Goal: Task Accomplishment & Management: Manage account settings

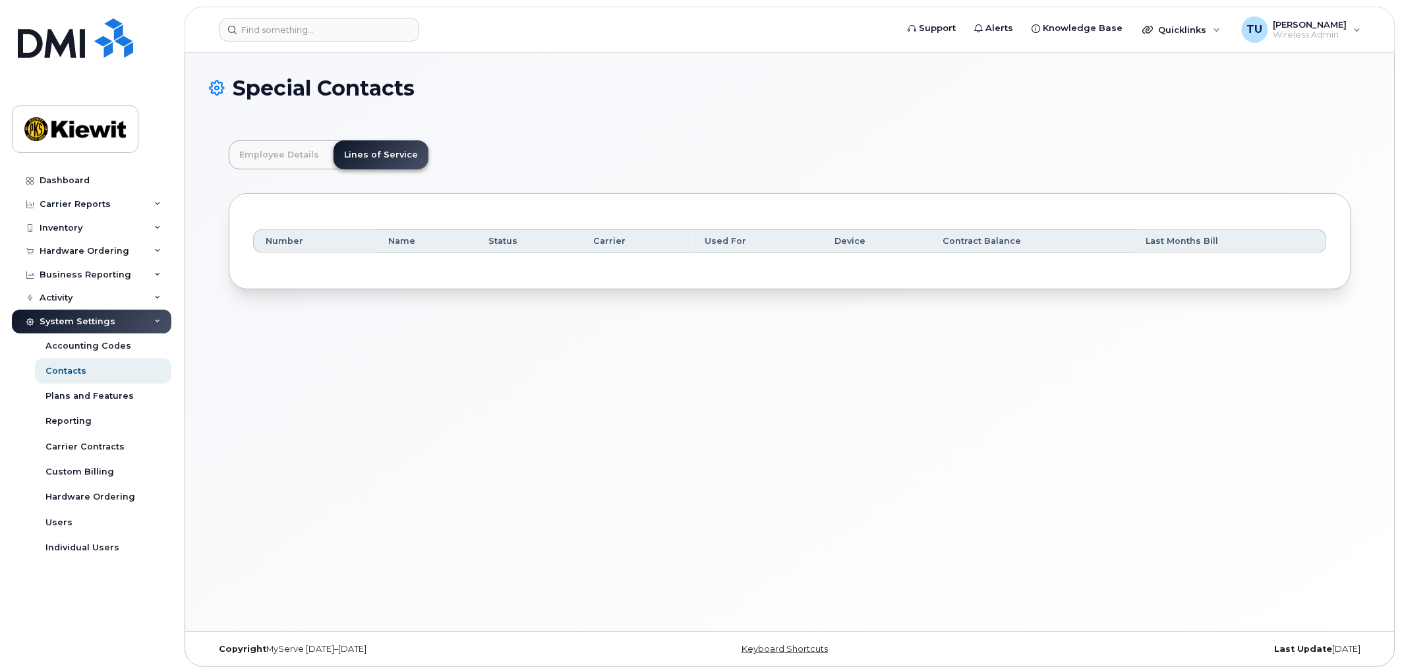
scroll to position [40, 0]
click at [332, 32] on input at bounding box center [320, 30] width 200 height 24
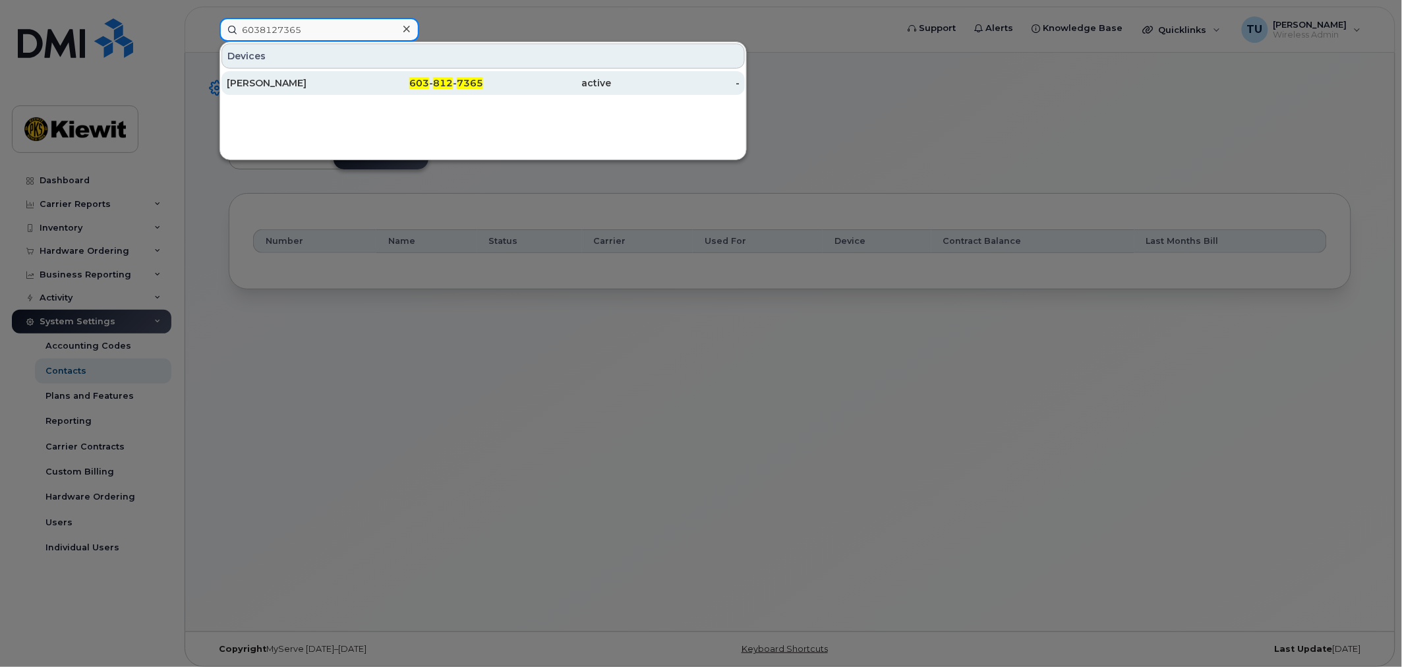
type input "6038127365"
click at [622, 84] on div "-" at bounding box center [676, 82] width 129 height 13
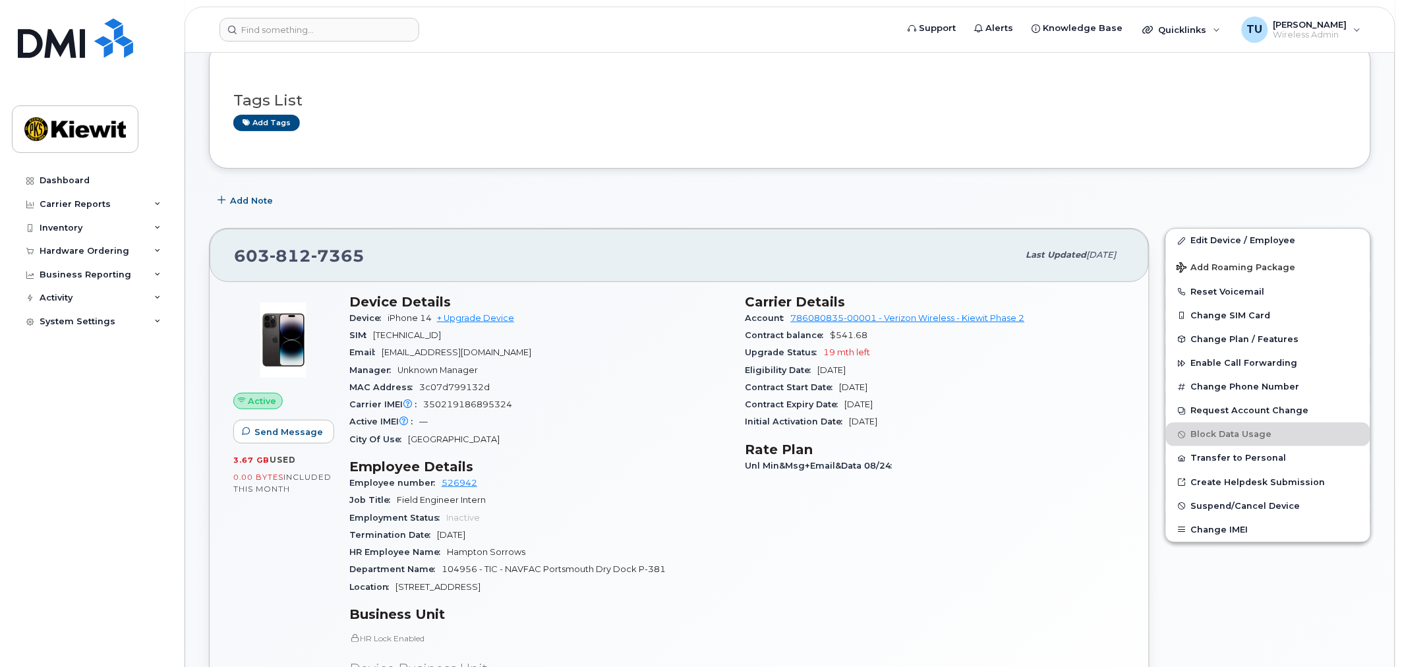
scroll to position [73, 0]
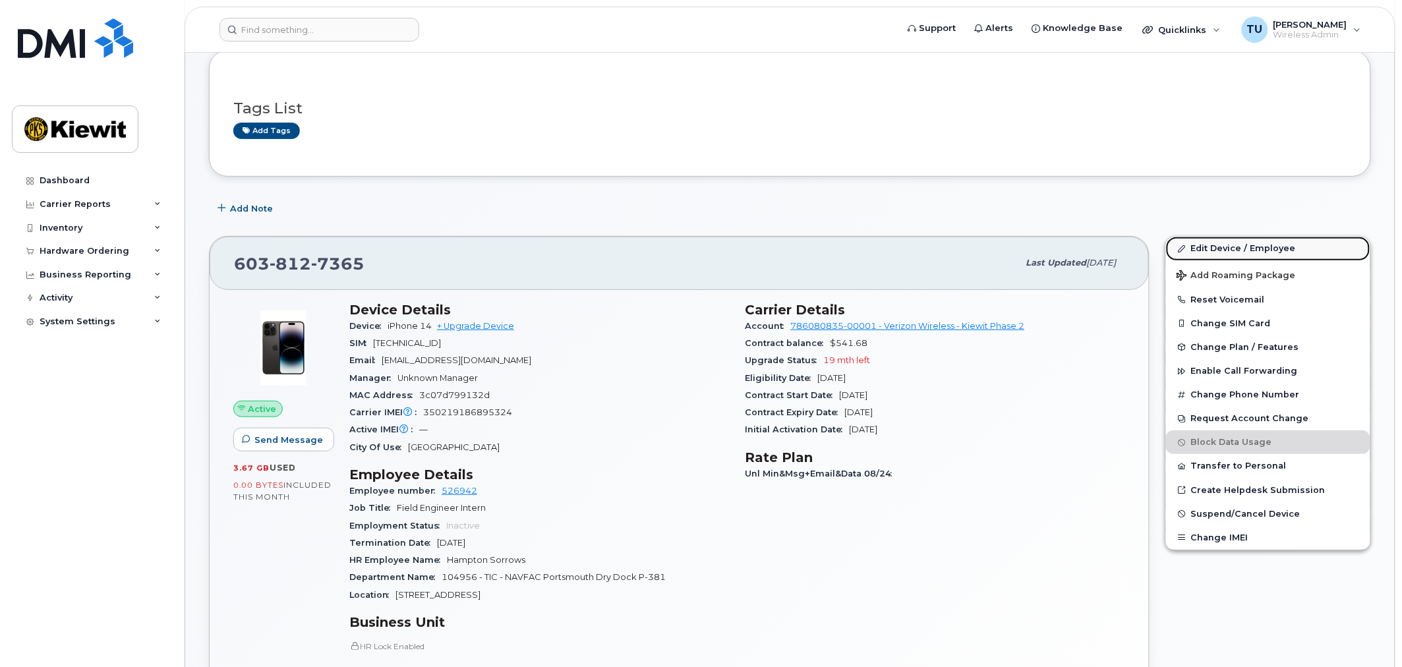
click at [1251, 254] on link "Edit Device / Employee" at bounding box center [1268, 249] width 204 height 24
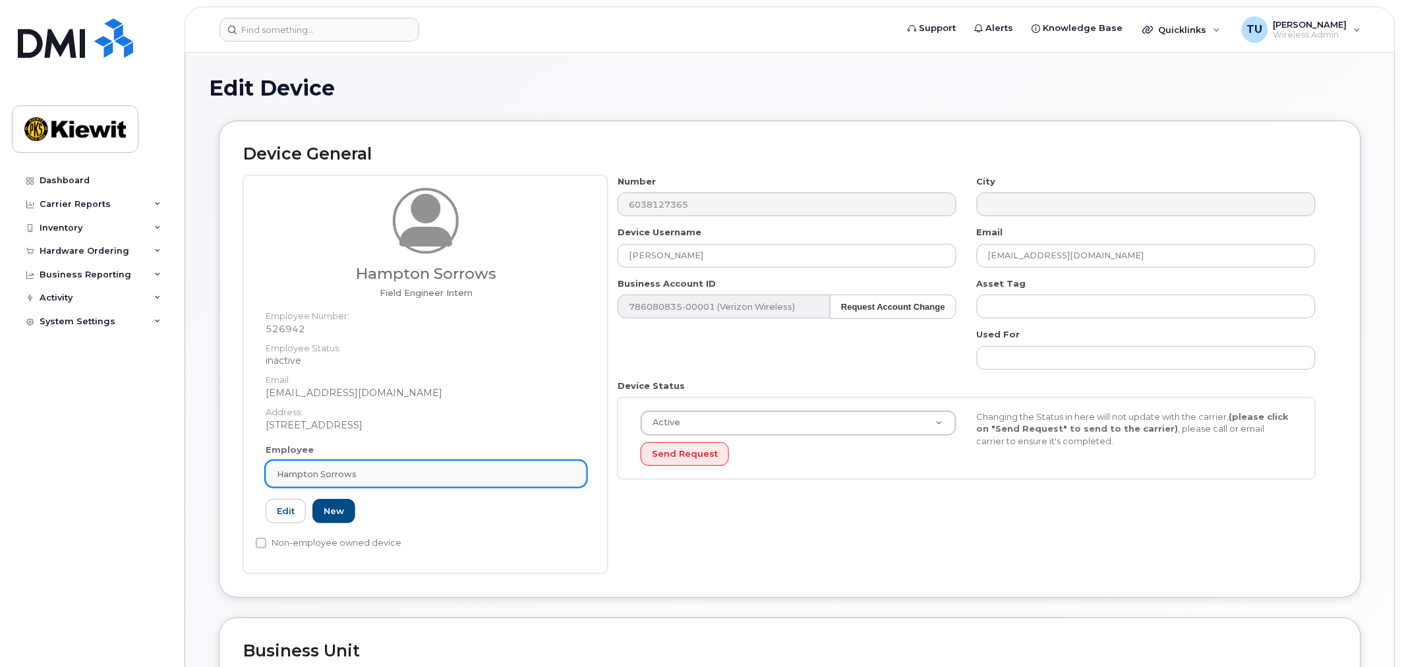
click at [439, 470] on div "Hampton Sorrows" at bounding box center [426, 474] width 299 height 13
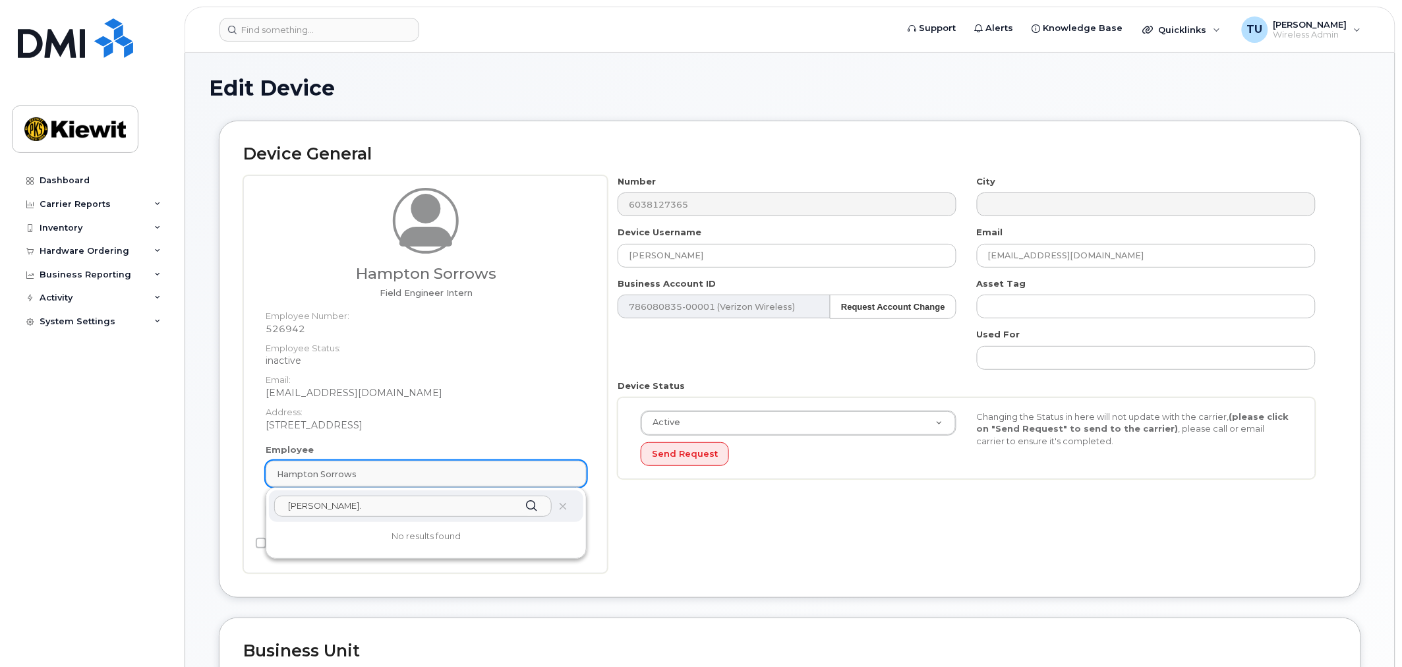
type input "[PERSON_NAME]"
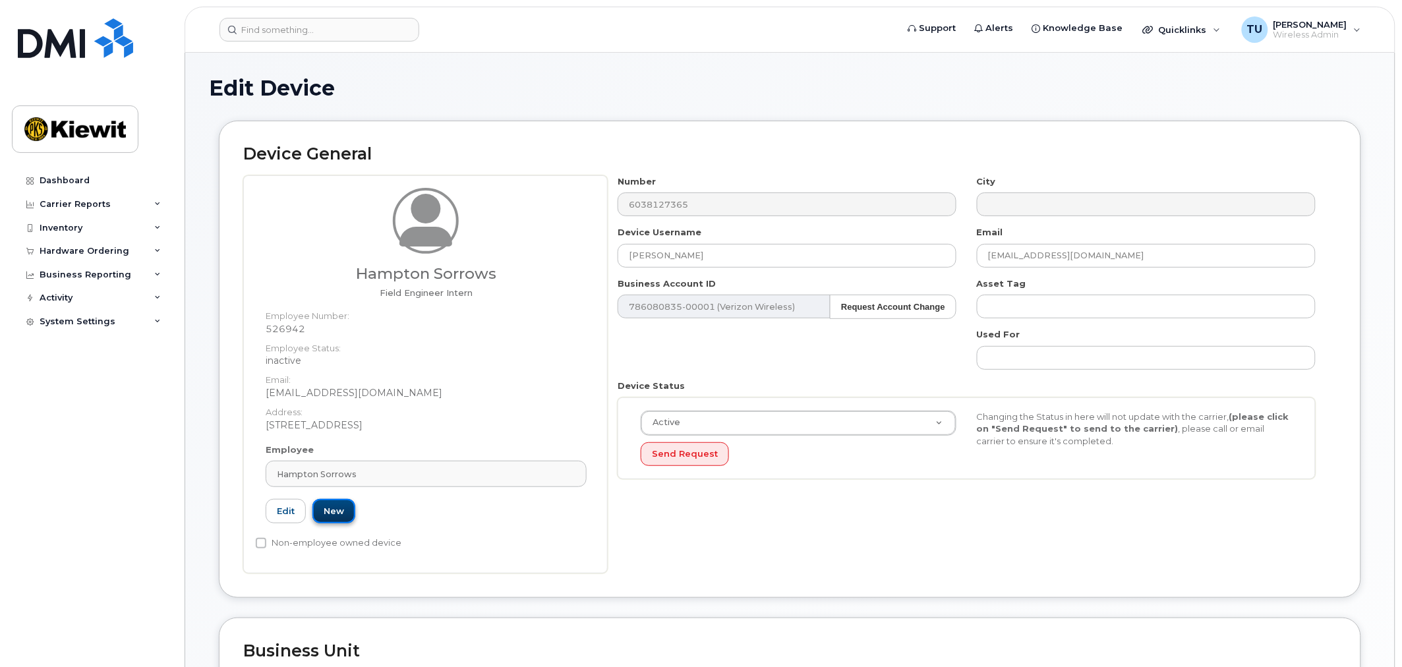
click at [331, 513] on link "New" at bounding box center [333, 511] width 43 height 24
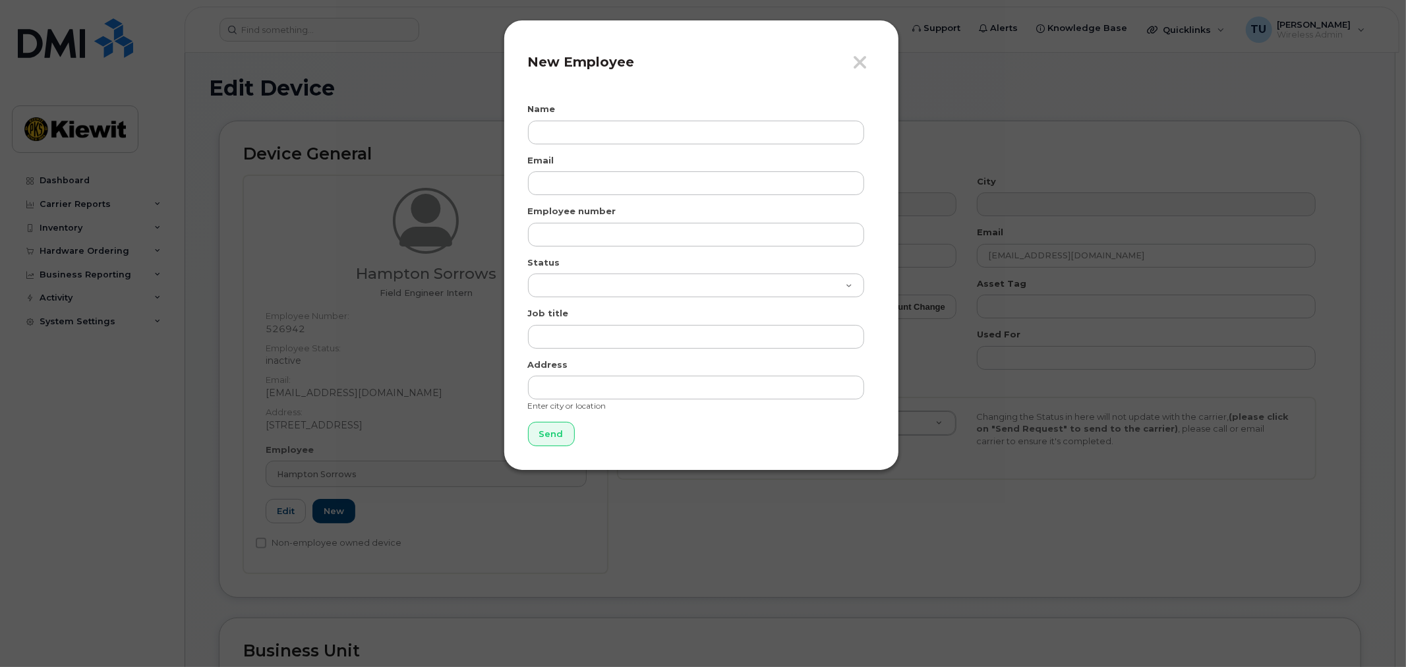
click at [647, 119] on div "Name" at bounding box center [701, 124] width 347 height 42
click at [673, 135] on input "text" at bounding box center [696, 133] width 336 height 24
type input "[PERSON_NAME]"
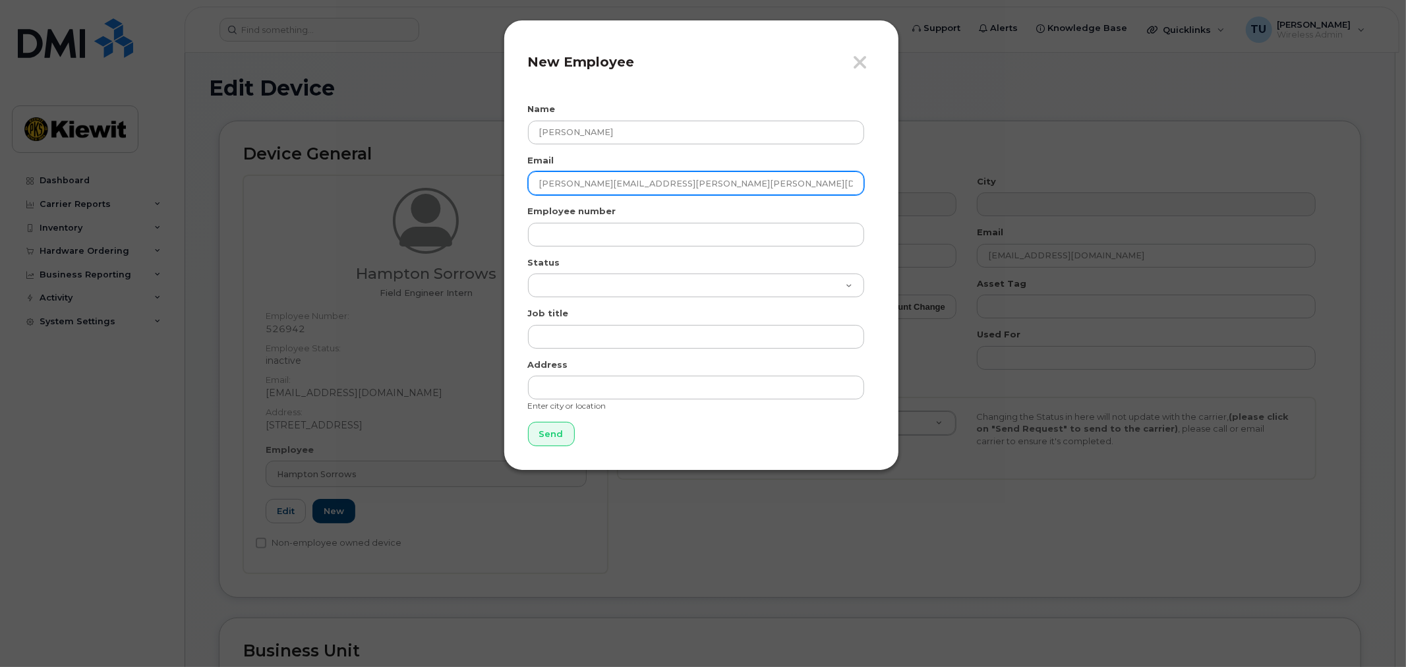
type input "[PERSON_NAME][EMAIL_ADDRESS][PERSON_NAME][PERSON_NAME][DOMAIN_NAME]"
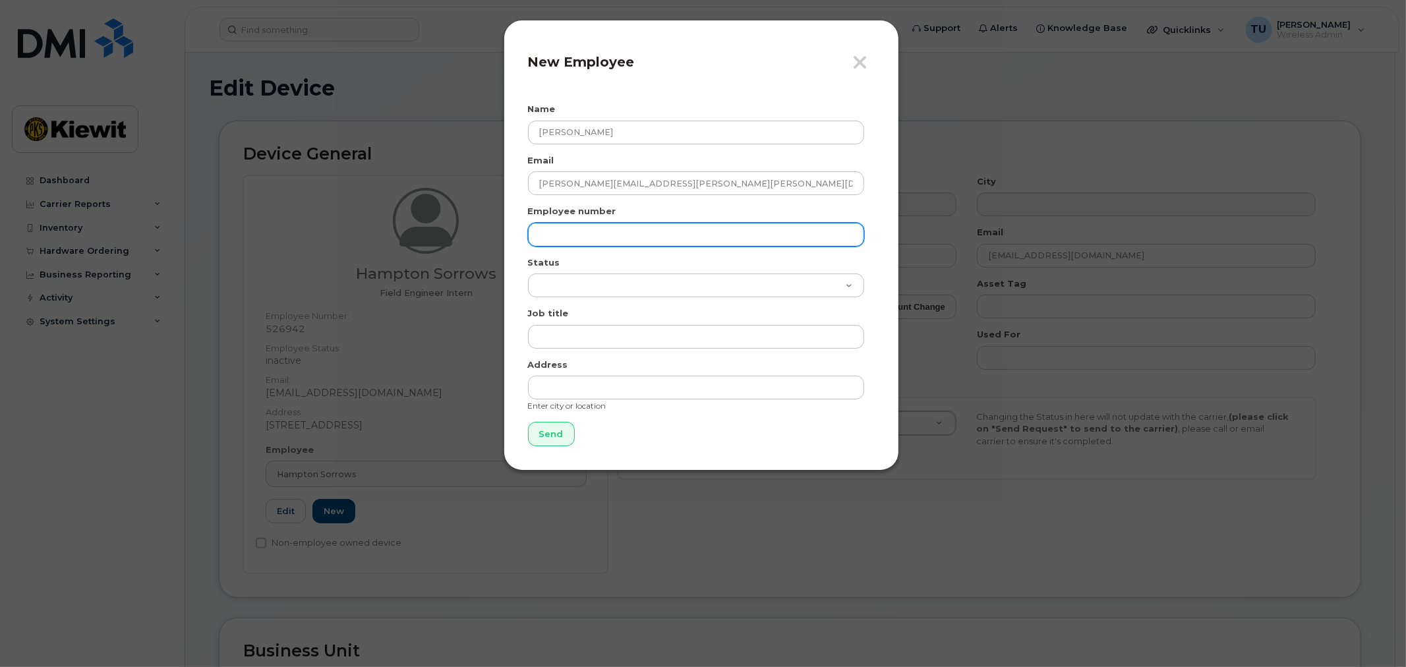
drag, startPoint x: 603, startPoint y: 233, endPoint x: 609, endPoint y: 236, distance: 6.8
click at [603, 233] on input "text" at bounding box center [696, 235] width 336 height 24
paste input "585329"
type input "585329"
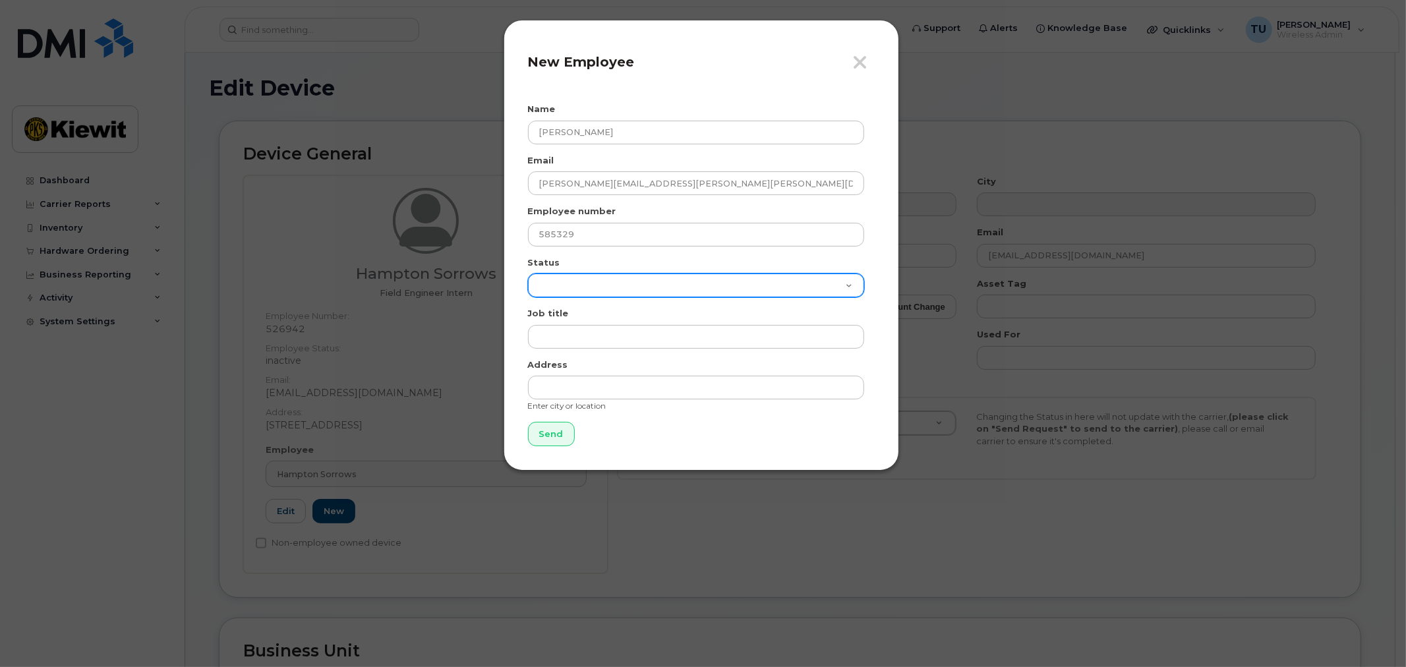
click at [759, 282] on select "Active On-Leave Long Term Short Term Maternity Leave Temp Layoff Inactive" at bounding box center [696, 286] width 336 height 24
select select "active"
click at [528, 274] on select "Active On-Leave Long Term Short Term Maternity Leave Temp Layoff Inactive" at bounding box center [696, 286] width 336 height 24
drag, startPoint x: 704, startPoint y: 312, endPoint x: 709, endPoint y: 324, distance: 12.1
click at [706, 314] on div "Job title" at bounding box center [701, 328] width 347 height 42
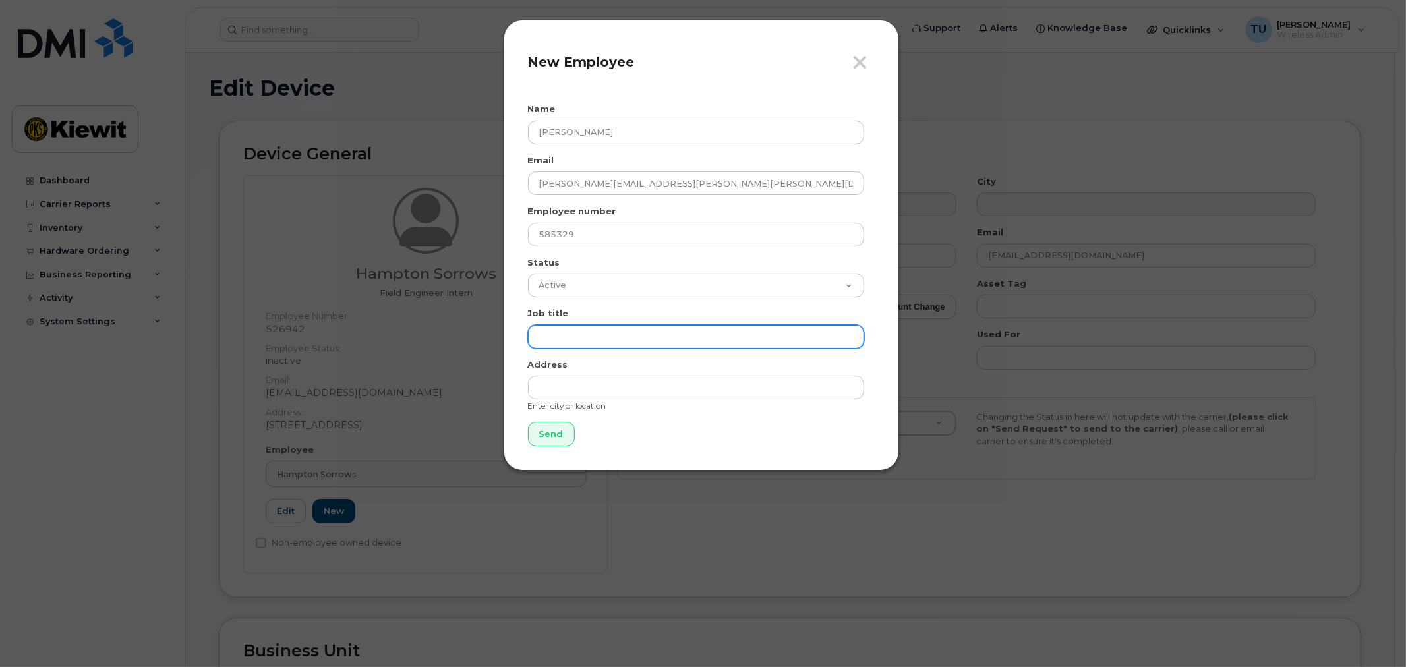
click at [712, 332] on input "text" at bounding box center [696, 337] width 336 height 24
type input "Surveyor"
click at [630, 401] on div "Address Enter city or location" at bounding box center [701, 385] width 347 height 53
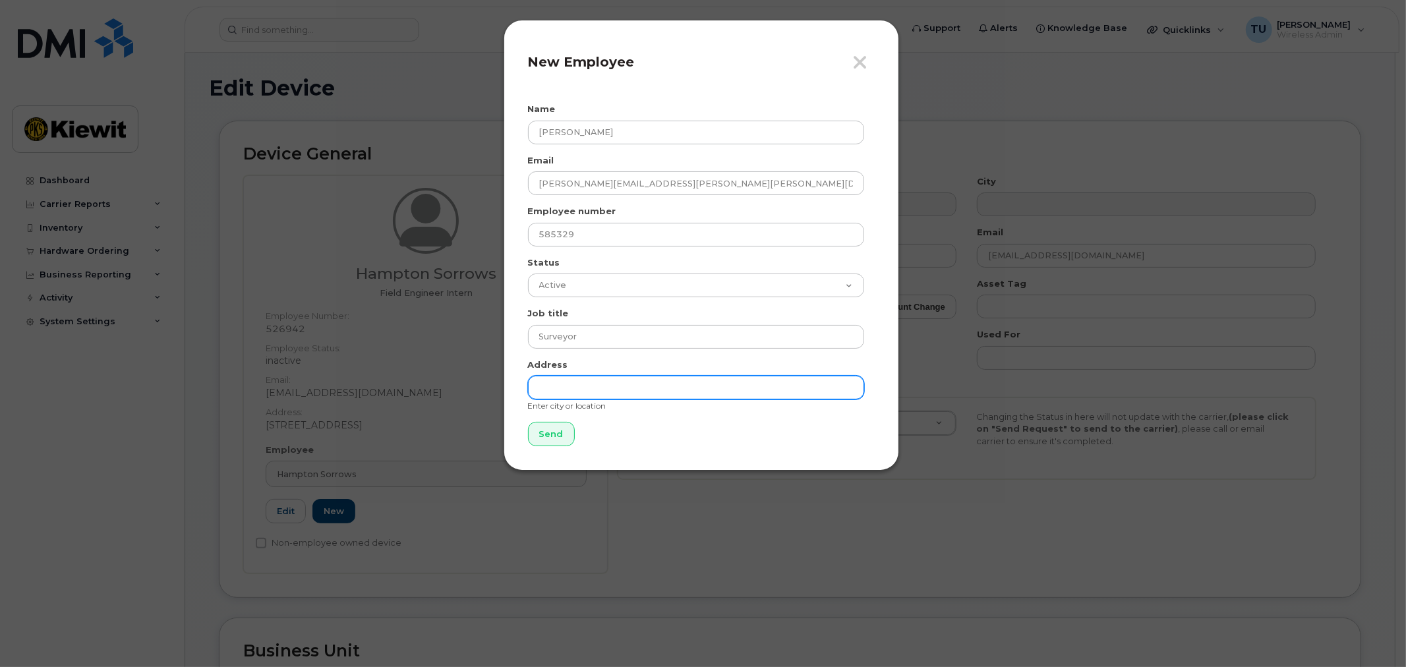
click at [638, 388] on input "text" at bounding box center [696, 388] width 336 height 24
type input "[STREET_ADDRESS]"
click at [551, 426] on input "Send" at bounding box center [551, 434] width 47 height 24
type input "Send"
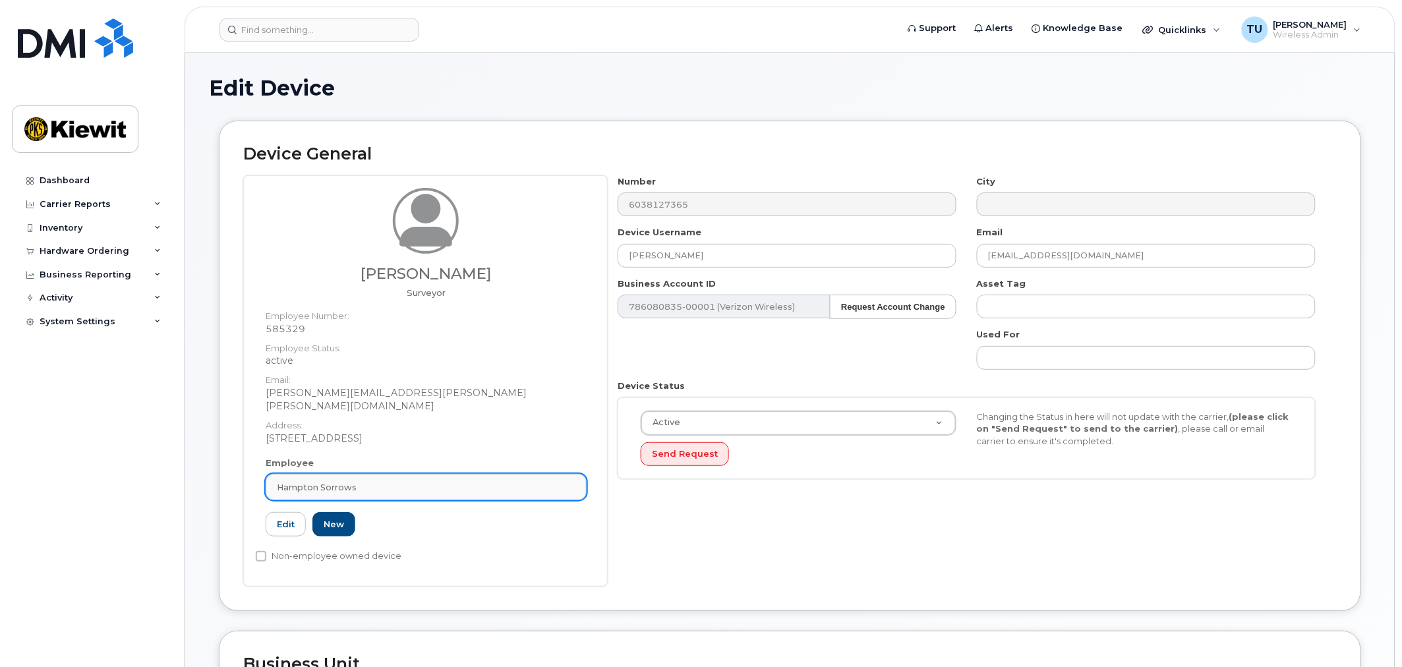
click at [385, 481] on div "Hampton Sorrows" at bounding box center [426, 487] width 299 height 13
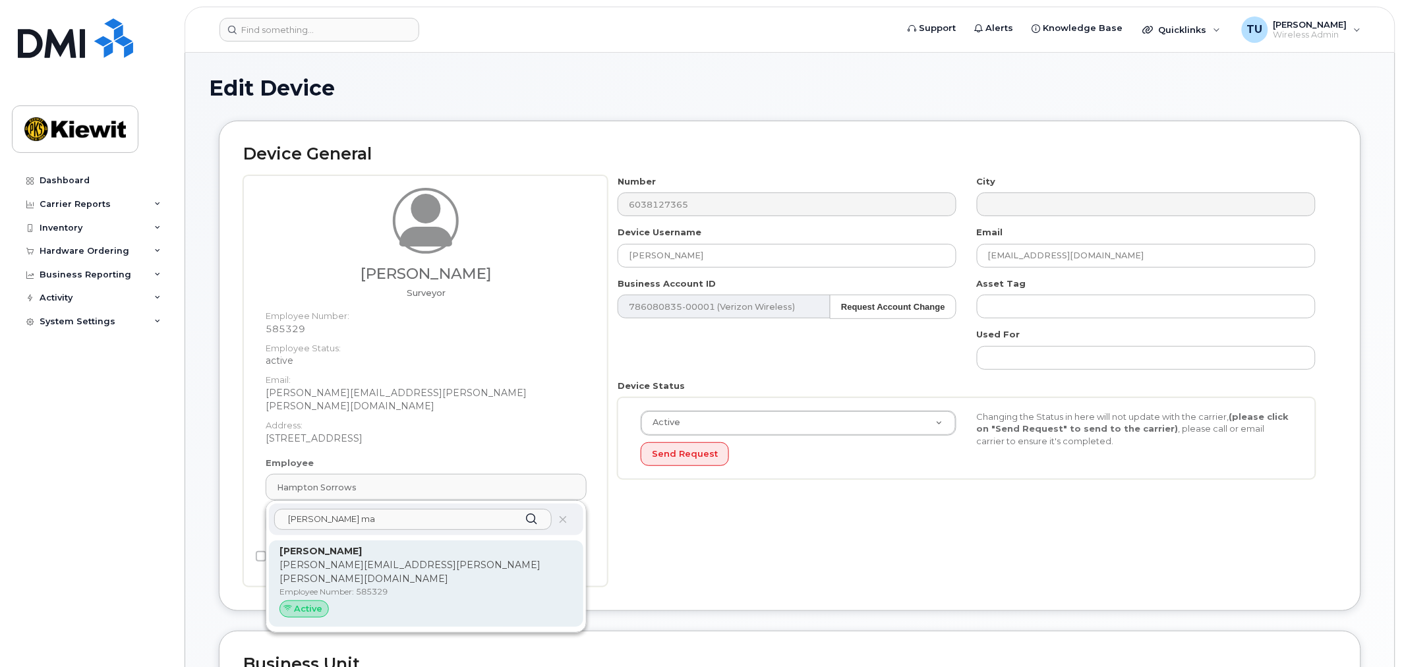
type input "[PERSON_NAME] ma"
click at [496, 558] on p "[PERSON_NAME][EMAIL_ADDRESS][PERSON_NAME][PERSON_NAME][DOMAIN_NAME]" at bounding box center [426, 572] width 293 height 28
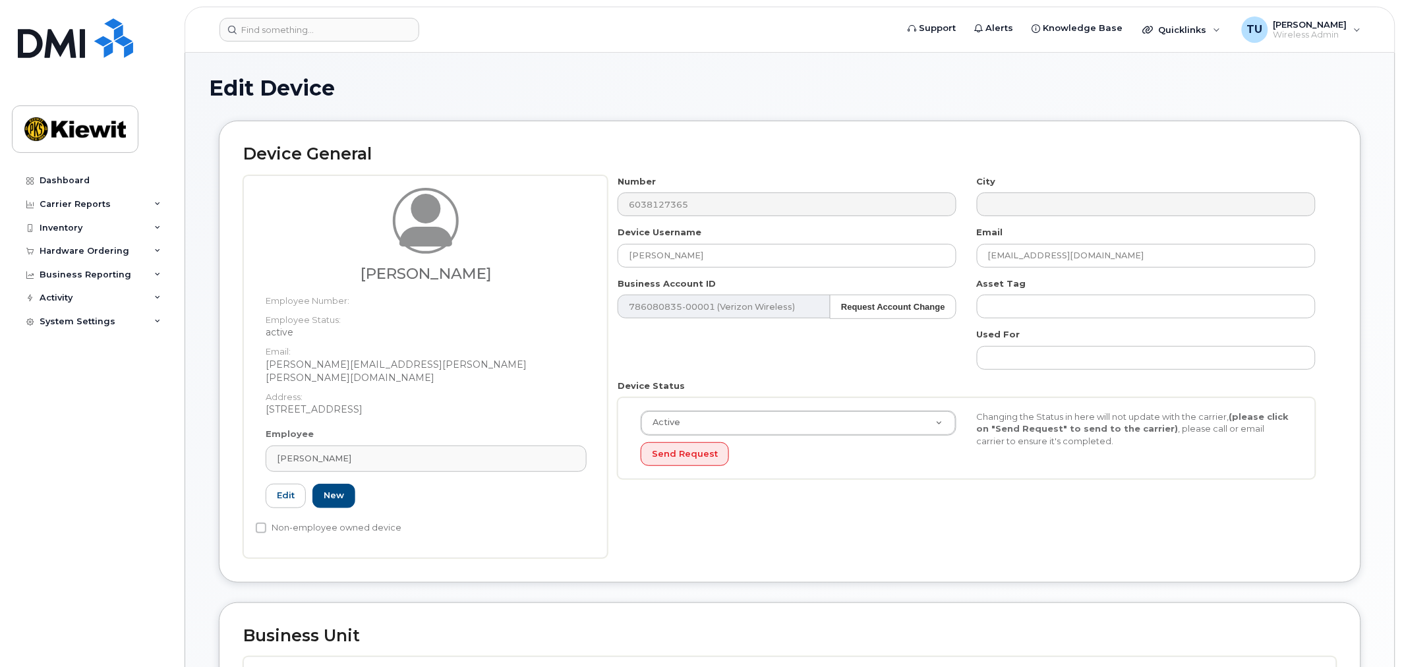
type input "585329"
type input "[PERSON_NAME]"
type input "[PERSON_NAME][EMAIL_ADDRESS][PERSON_NAME][PERSON_NAME][DOMAIN_NAME]"
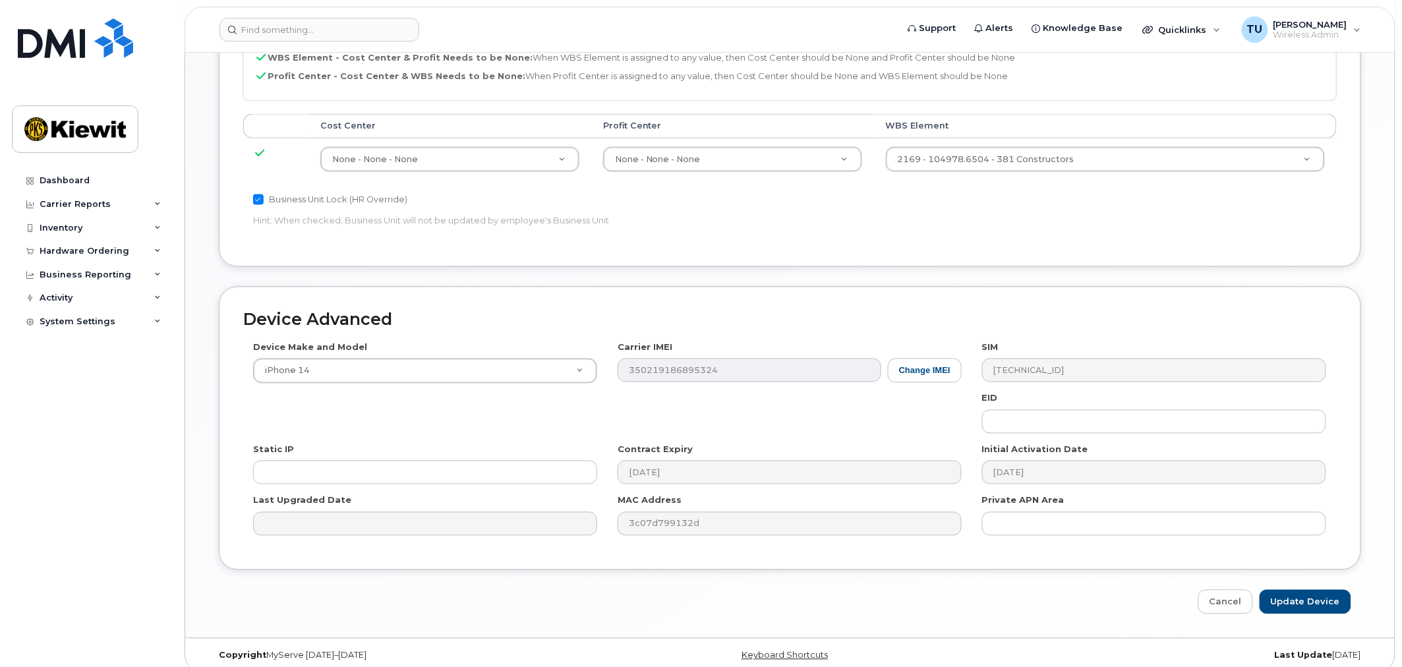
scroll to position [660, 0]
drag, startPoint x: 1312, startPoint y: 574, endPoint x: 1321, endPoint y: 579, distance: 10.6
click at [1313, 575] on div "Device Advanced Device Make and Model iPhone 14 Android TCL 502 Watch Apple Wat…" at bounding box center [790, 450] width 1162 height 328
click at [1322, 589] on input "Update Device" at bounding box center [1306, 601] width 92 height 24
type input "Saving..."
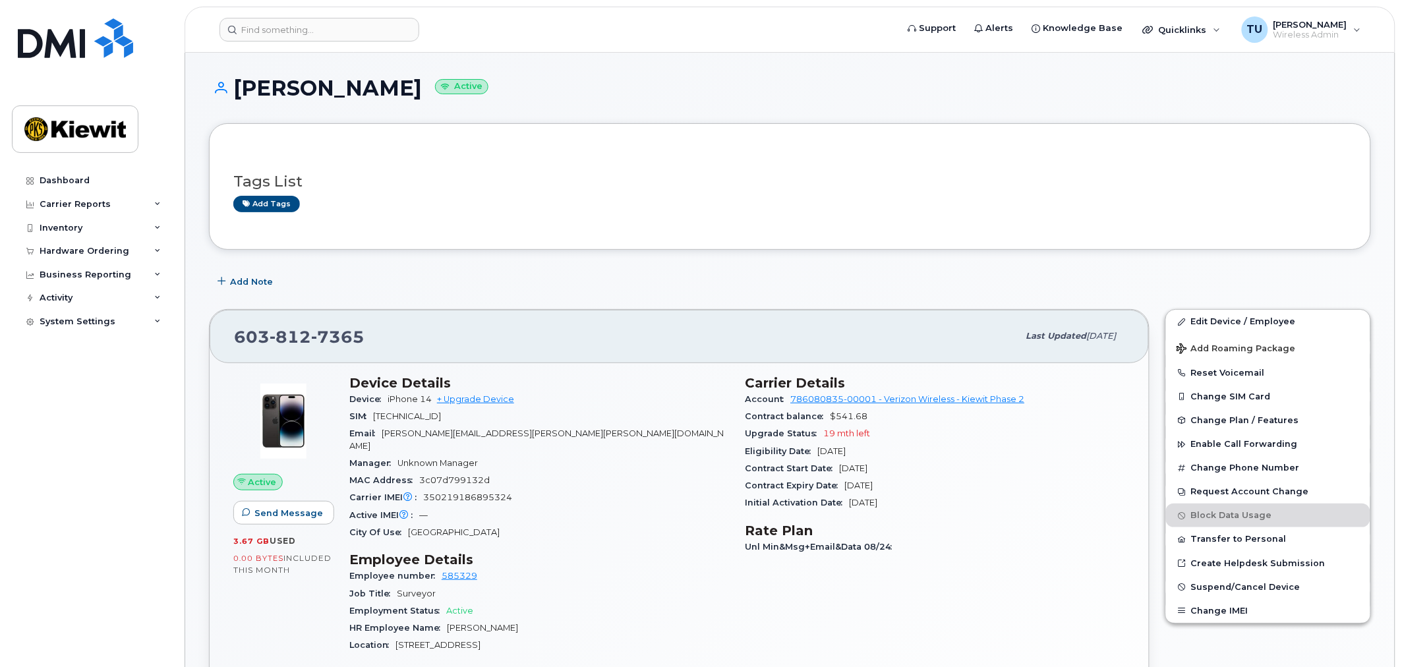
click at [433, 335] on div "[PHONE_NUMBER]" at bounding box center [626, 336] width 784 height 28
click at [1291, 328] on link "Edit Device / Employee" at bounding box center [1268, 322] width 204 height 24
click at [1240, 318] on link "Edit Device / Employee" at bounding box center [1268, 322] width 204 height 24
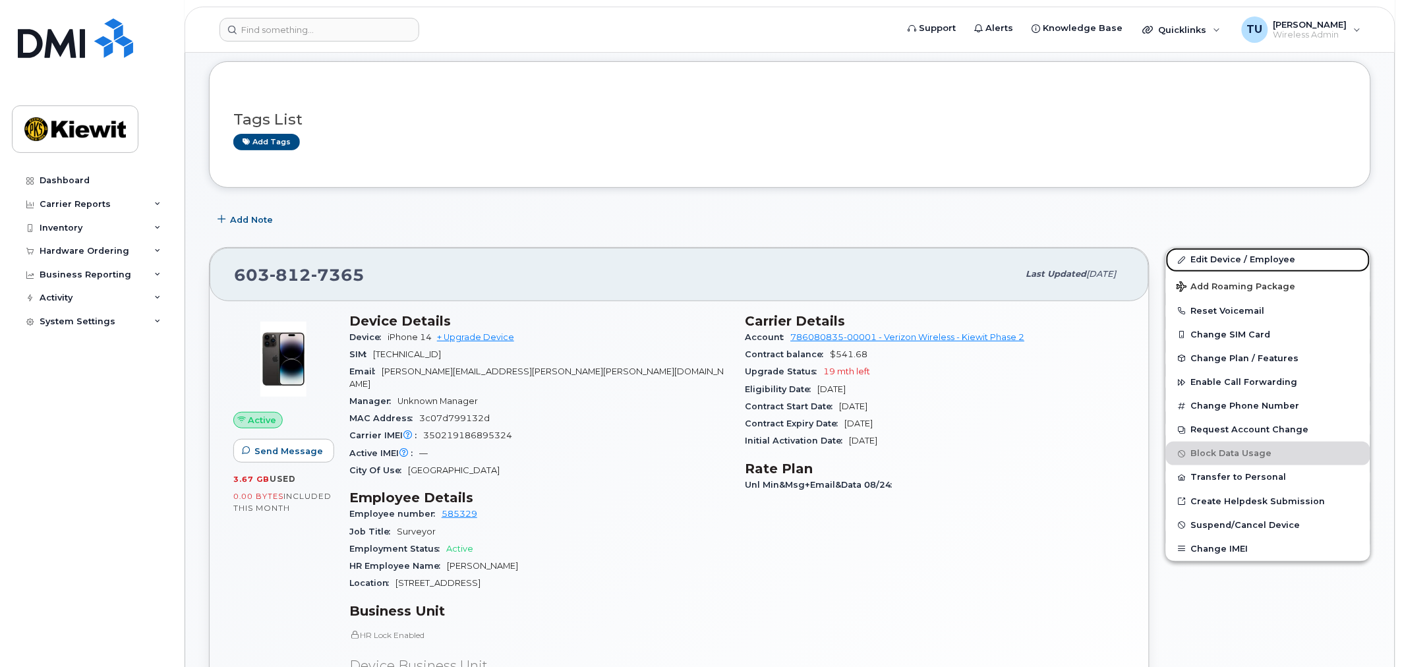
scroll to position [220, 0]
